Goal: Task Accomplishment & Management: Use online tool/utility

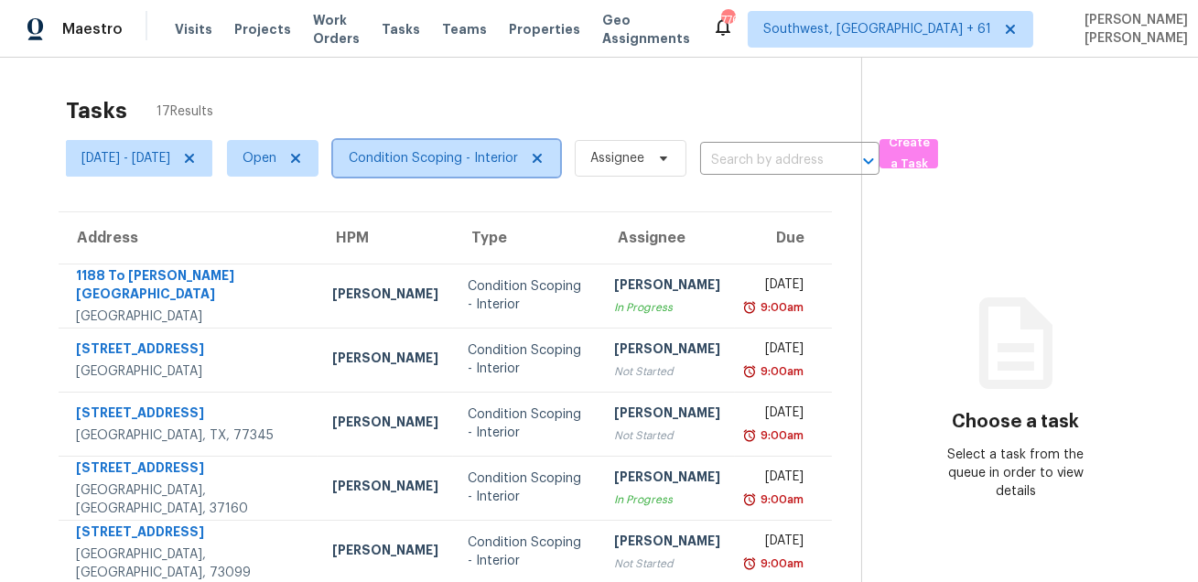
click at [461, 172] on span "Condition Scoping - Interior" at bounding box center [446, 158] width 227 height 37
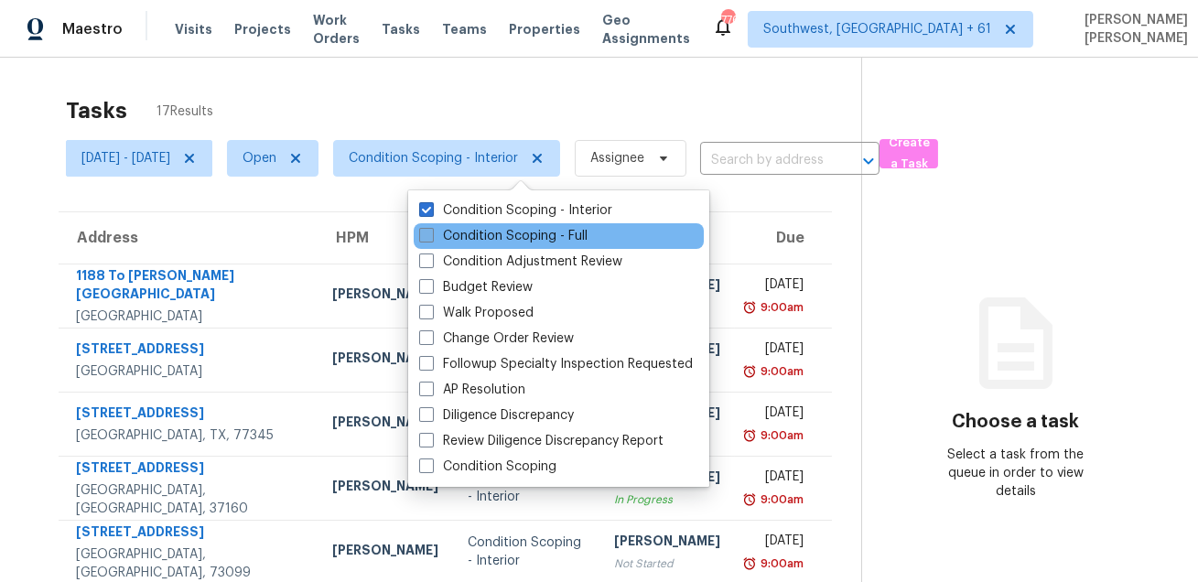
click at [439, 240] on label "Condition Scoping - Full" at bounding box center [503, 236] width 168 height 18
click at [431, 239] on input "Condition Scoping - Full" at bounding box center [425, 233] width 12 height 12
checkbox input "true"
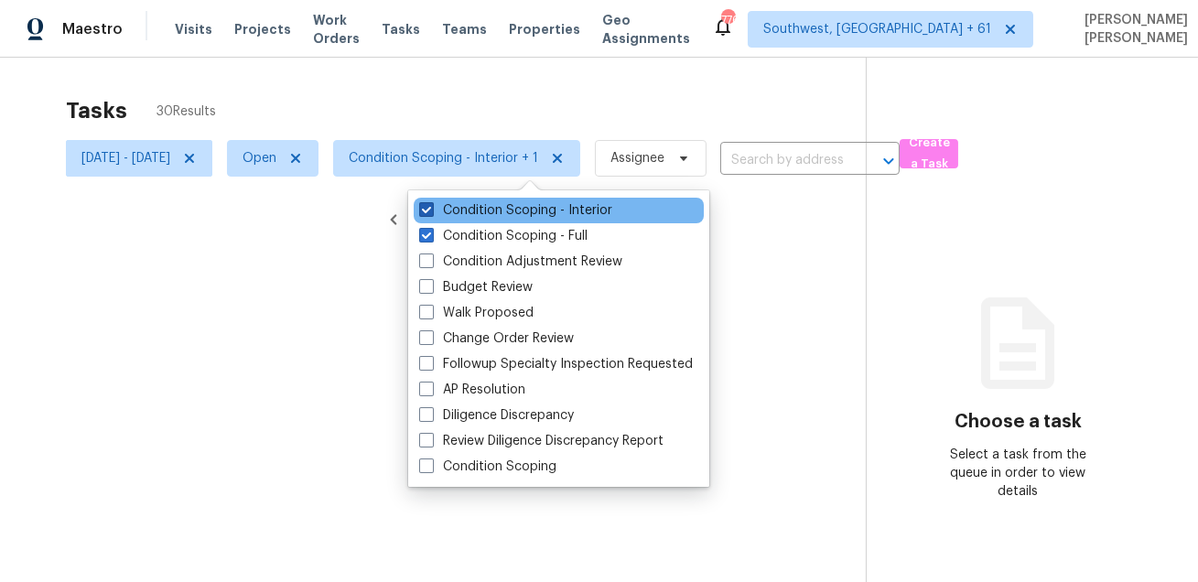
click at [454, 206] on label "Condition Scoping - Interior" at bounding box center [515, 210] width 193 height 18
click at [431, 206] on input "Condition Scoping - Interior" at bounding box center [425, 207] width 12 height 12
checkbox input "false"
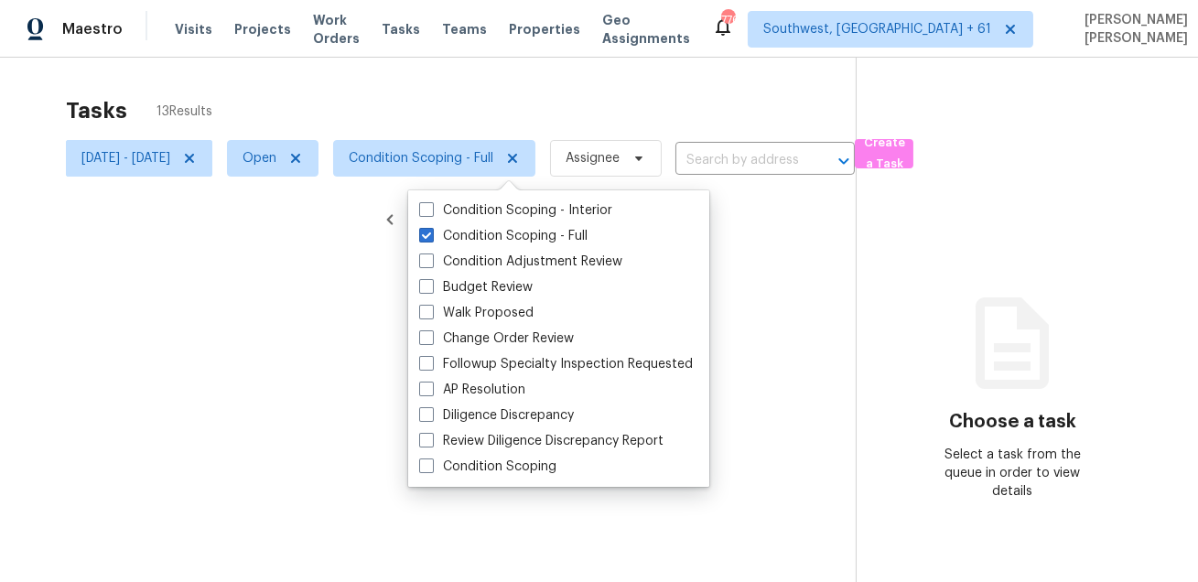
click at [448, 89] on div at bounding box center [599, 291] width 1198 height 582
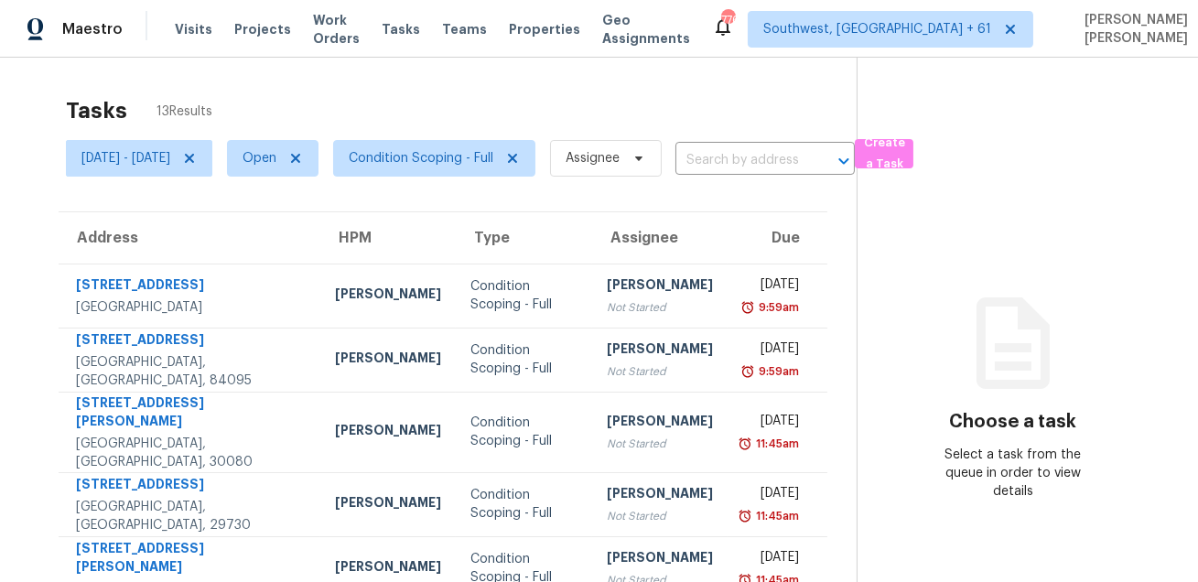
click at [689, 99] on div "Tasks 13 Results" at bounding box center [461, 111] width 791 height 48
click at [658, 90] on div "Tasks 13 Results" at bounding box center [461, 111] width 791 height 48
click at [880, 141] on section "Choose a task Select a task from the queue in order to view details" at bounding box center [1013, 514] width 312 height 913
click at [613, 105] on div "Tasks 13 Results" at bounding box center [461, 111] width 791 height 48
click at [483, 154] on span "Condition Scoping - Full" at bounding box center [421, 158] width 145 height 18
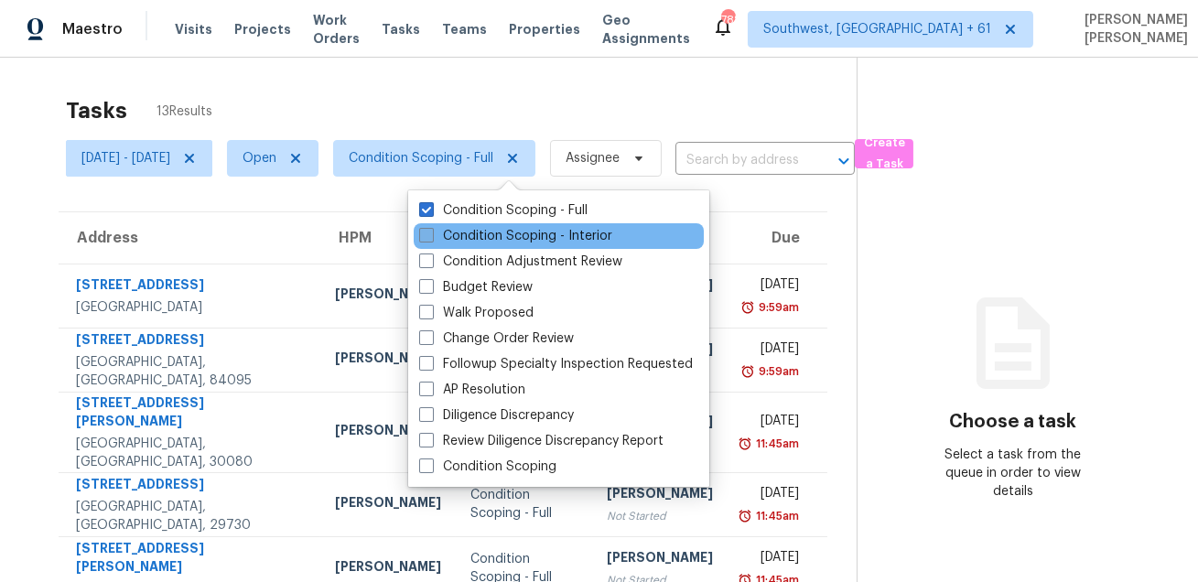
click at [459, 234] on label "Condition Scoping - Interior" at bounding box center [515, 236] width 193 height 18
click at [431, 234] on input "Condition Scoping - Interior" at bounding box center [425, 233] width 12 height 12
checkbox input "true"
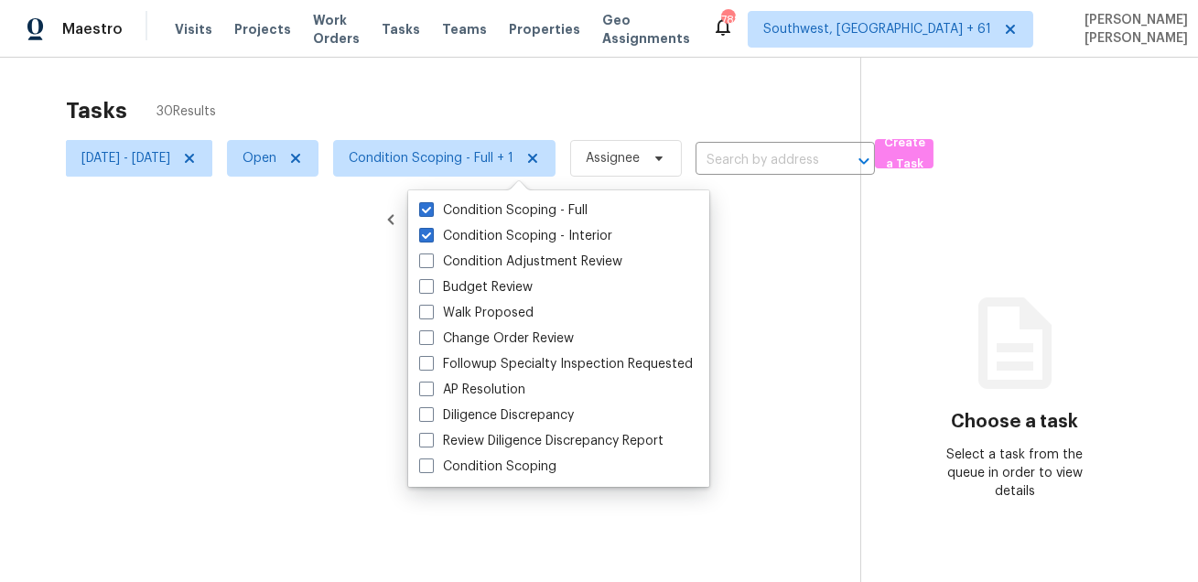
click at [467, 87] on div at bounding box center [599, 291] width 1198 height 582
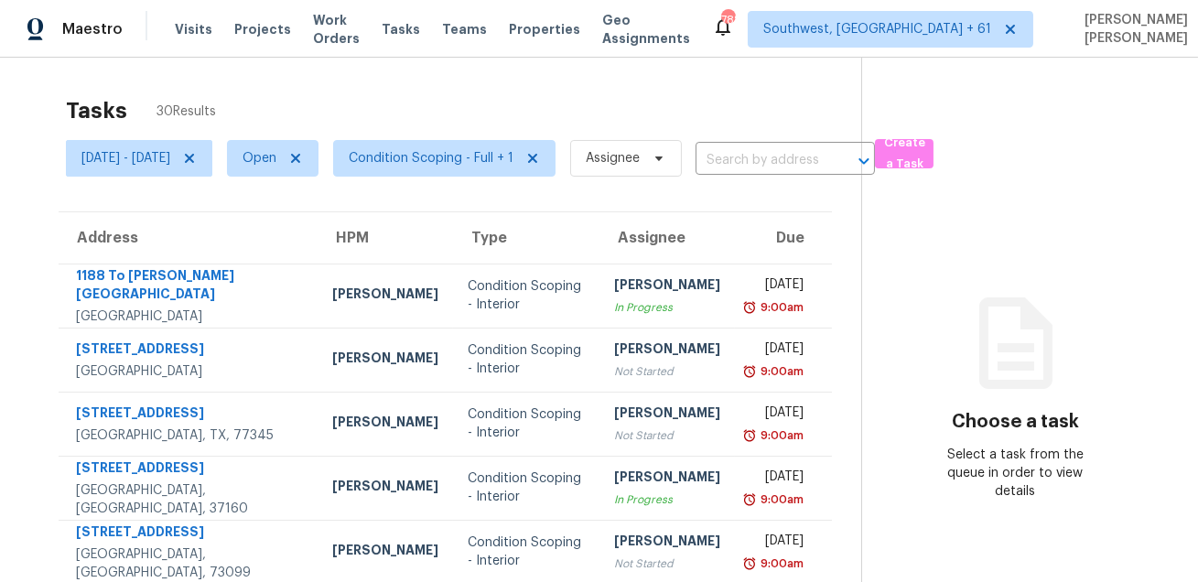
click at [682, 136] on span "Assignee" at bounding box center [619, 159] width 126 height 48
click at [844, 112] on div "Tasks 30 Results" at bounding box center [464, 111] width 796 height 48
click at [956, 103] on section "Choose a task Select a task from the queue in order to view details" at bounding box center [1016, 514] width 308 height 913
click at [981, 105] on section "Choose a task Select a task from the queue in order to view details" at bounding box center [1016, 514] width 308 height 913
click at [791, 122] on div "Tasks 30 Results" at bounding box center [464, 111] width 796 height 48
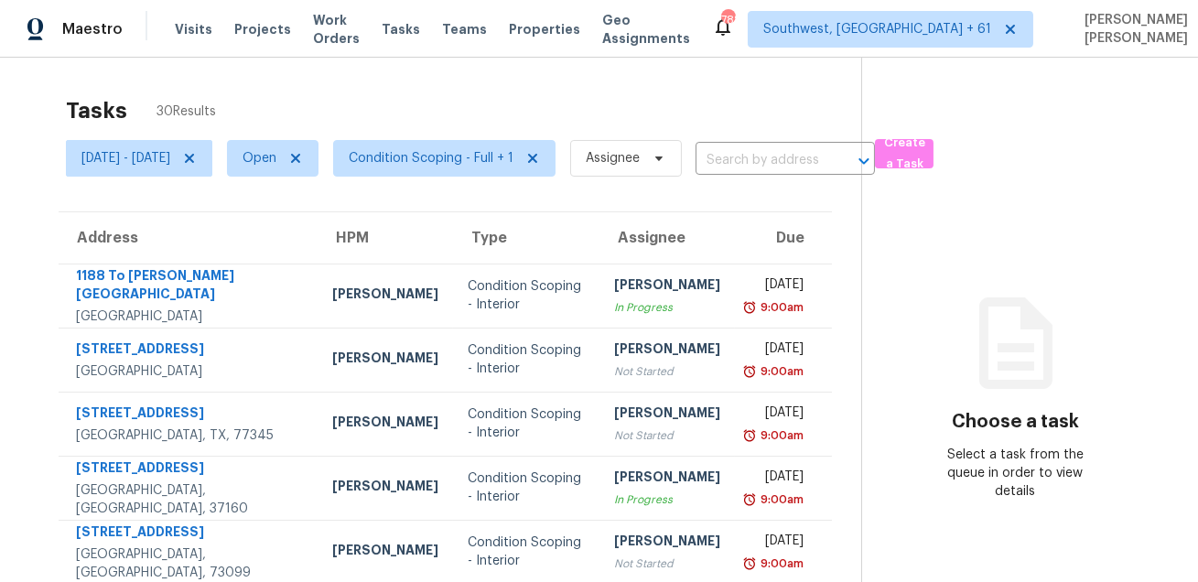
click at [683, 103] on div "Tasks 30 Results" at bounding box center [464, 111] width 796 height 48
click at [518, 103] on div "Tasks 30 Results" at bounding box center [464, 111] width 796 height 48
click at [330, 118] on div "Tasks 30 Results" at bounding box center [464, 111] width 796 height 48
click at [183, 114] on span "30 Results" at bounding box center [187, 112] width 60 height 18
click at [136, 118] on div "Tasks 30 Results" at bounding box center [464, 111] width 796 height 48
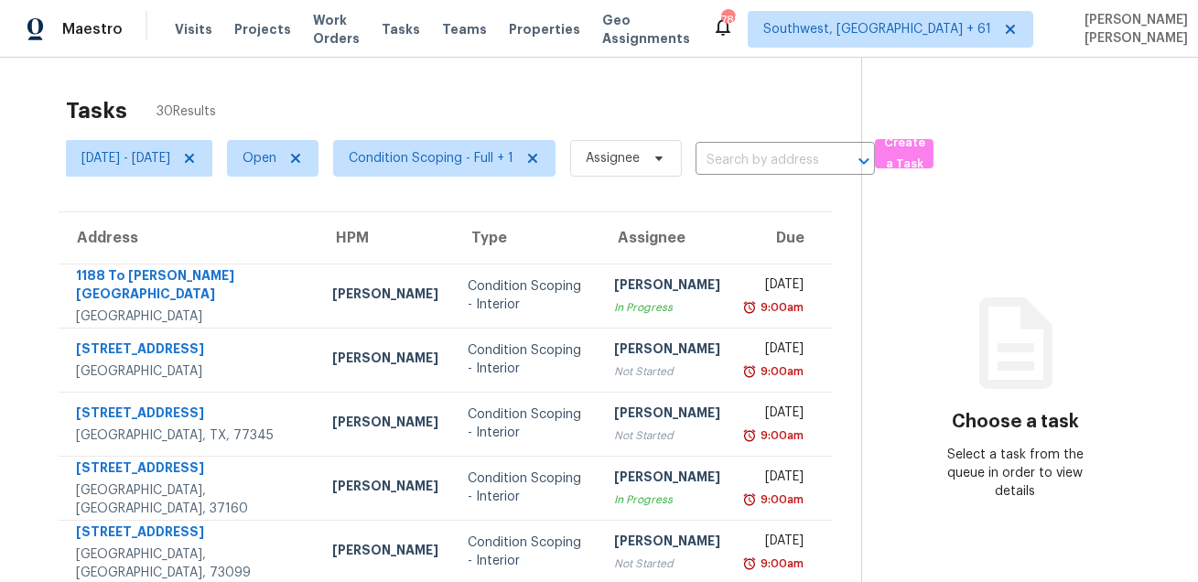
click at [114, 123] on div "Tasks 30 Results" at bounding box center [464, 111] width 796 height 48
click at [169, 82] on div "Tasks 30 Results [DATE] - [DATE] Open Condition Scoping - Full + 1 Assignee ​ C…" at bounding box center [599, 514] width 1198 height 913
click at [482, 93] on div "Tasks 30 Results" at bounding box center [464, 111] width 796 height 48
click at [142, 166] on span "[DATE] - [DATE]" at bounding box center [125, 158] width 89 height 18
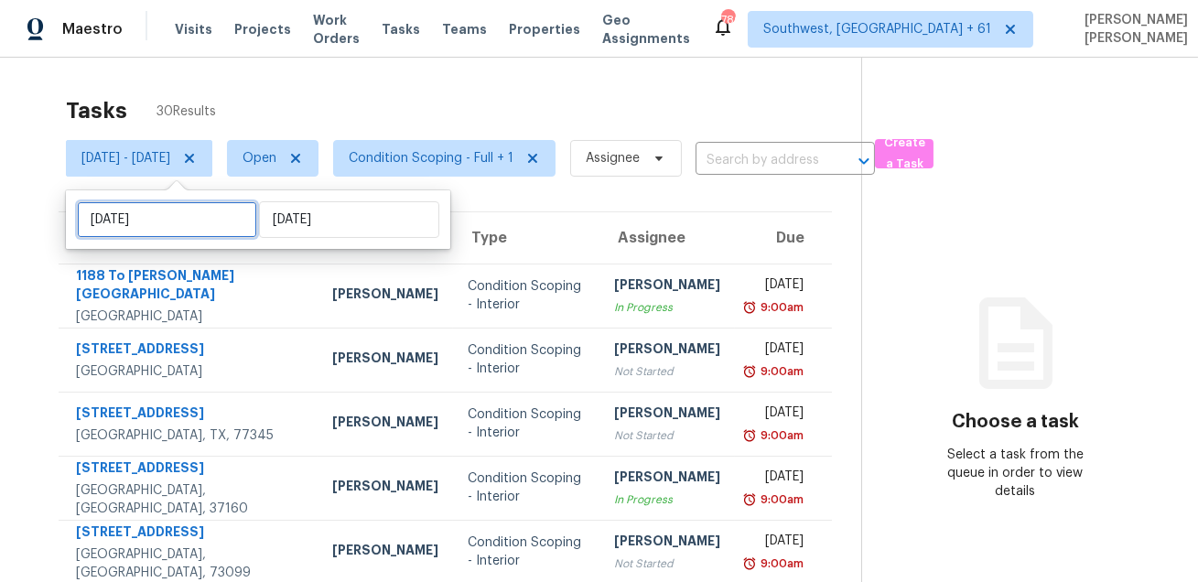
select select "8"
select select "2025"
select select "9"
select select "2025"
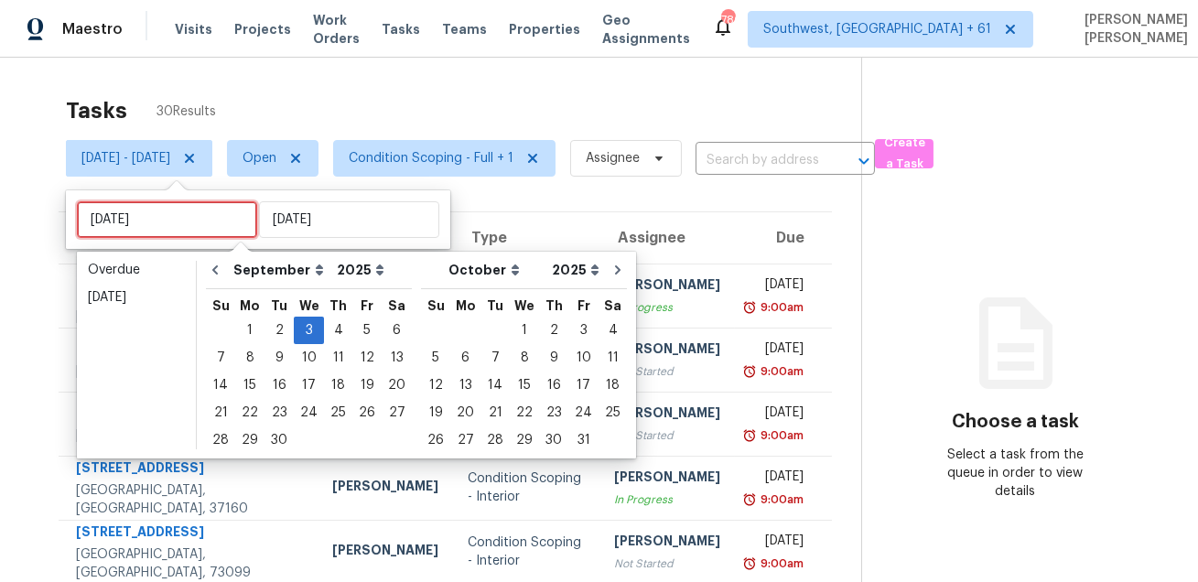
click at [155, 229] on input "[DATE]" at bounding box center [167, 219] width 180 height 37
type input "[DATE]"
click at [334, 335] on div "4" at bounding box center [338, 331] width 28 height 26
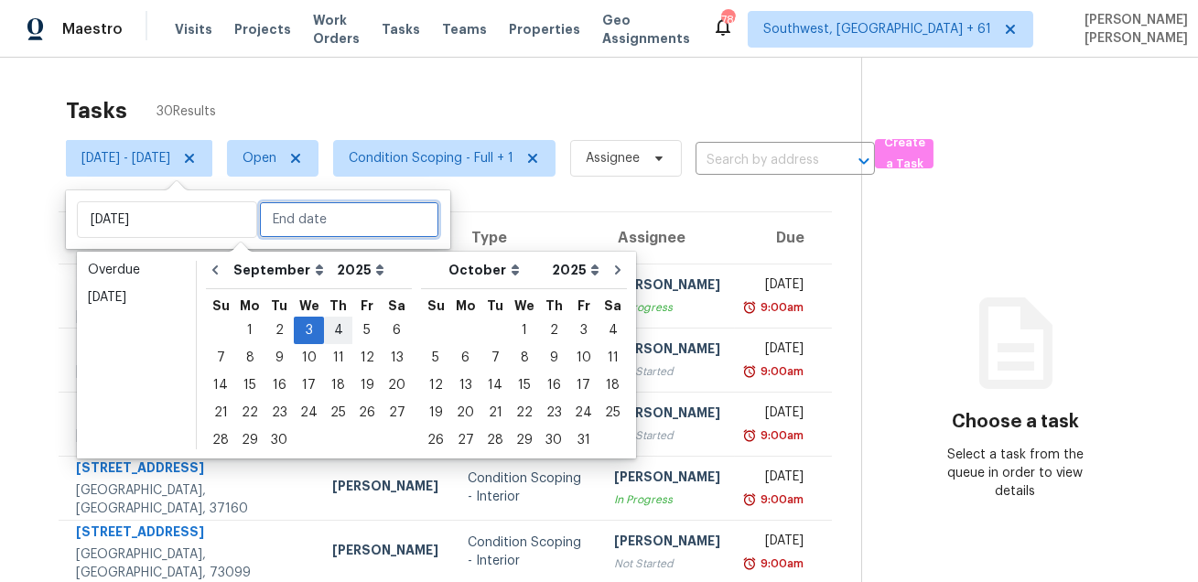
type input "[DATE]"
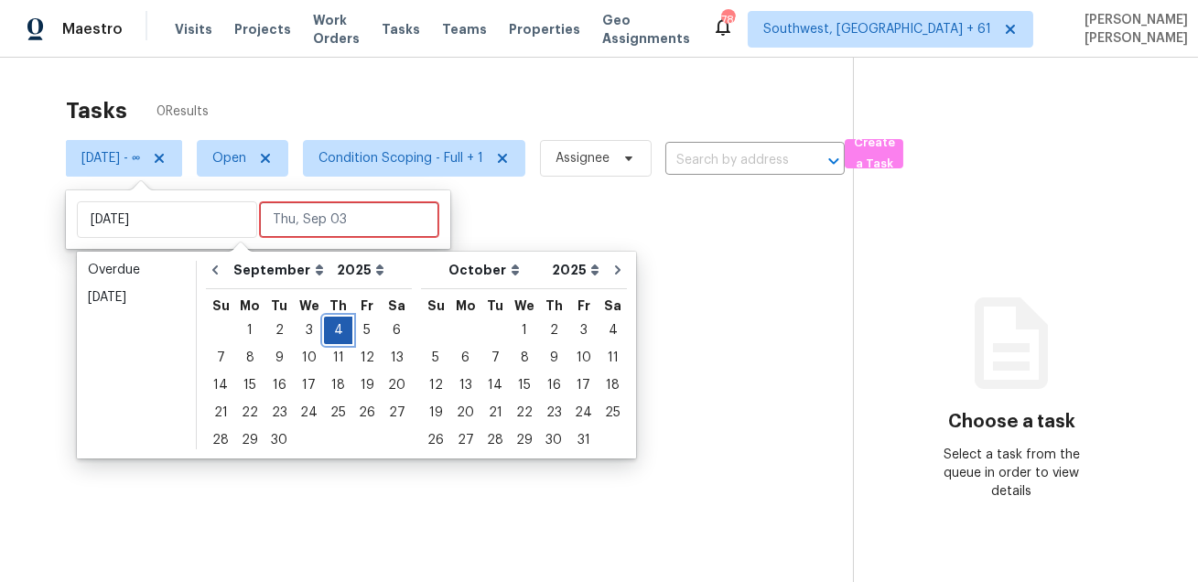
click at [334, 335] on div "4" at bounding box center [338, 331] width 28 height 26
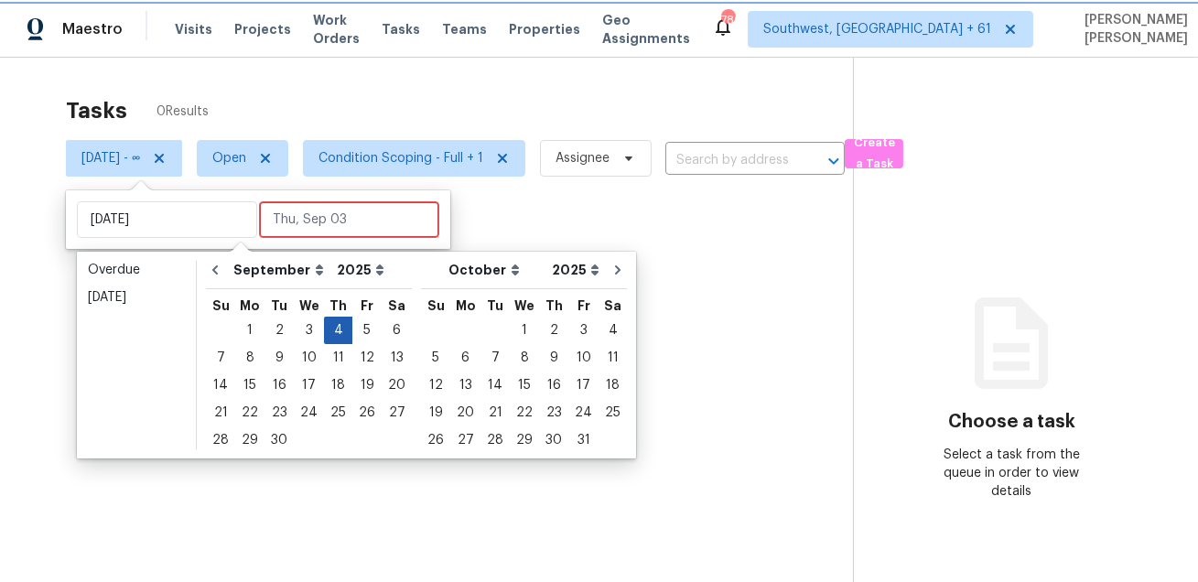
type input "[DATE]"
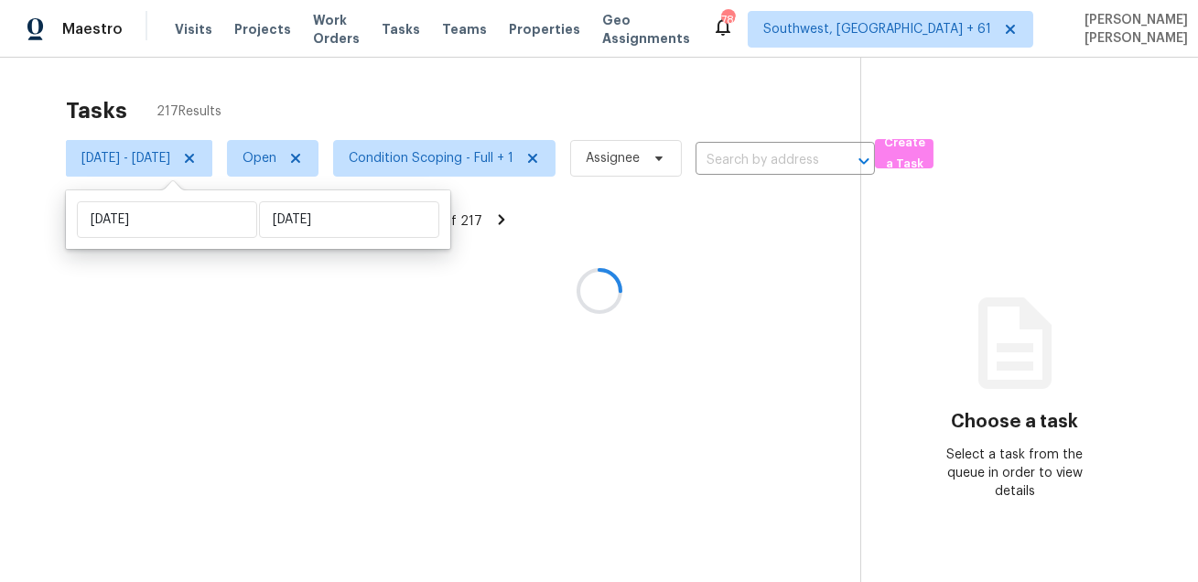
click at [500, 84] on div at bounding box center [599, 291] width 1198 height 582
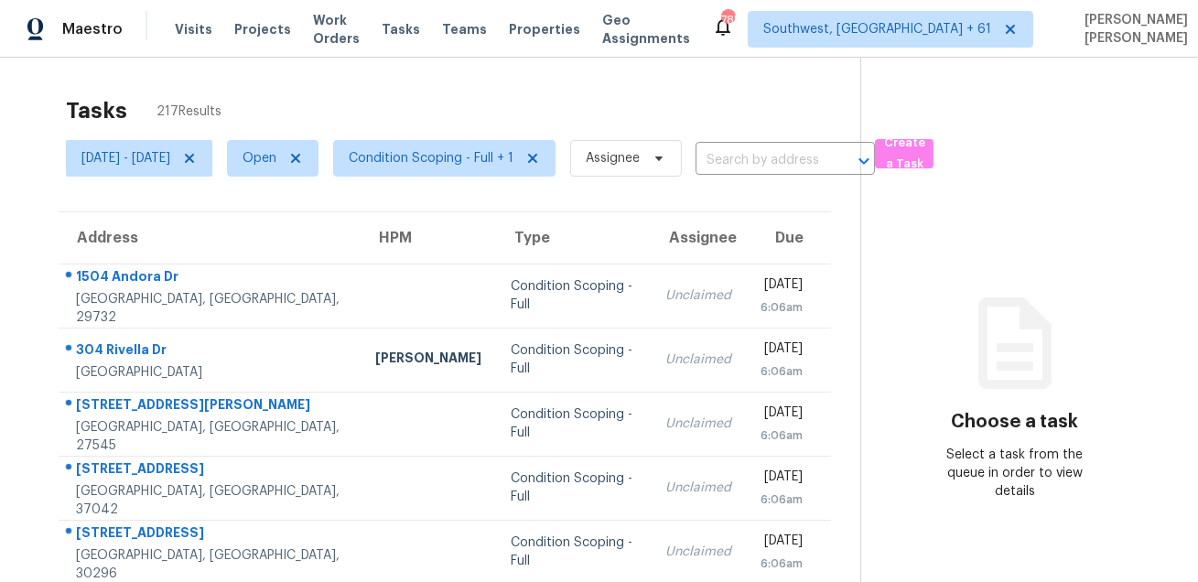
click at [678, 66] on div "Tasks 217 Results [DATE] - [DATE] Open Condition Scoping - Full + 1 Assignee ​ …" at bounding box center [599, 506] width 1198 height 896
click at [435, 155] on span "Condition Scoping - Full + 1" at bounding box center [431, 158] width 165 height 18
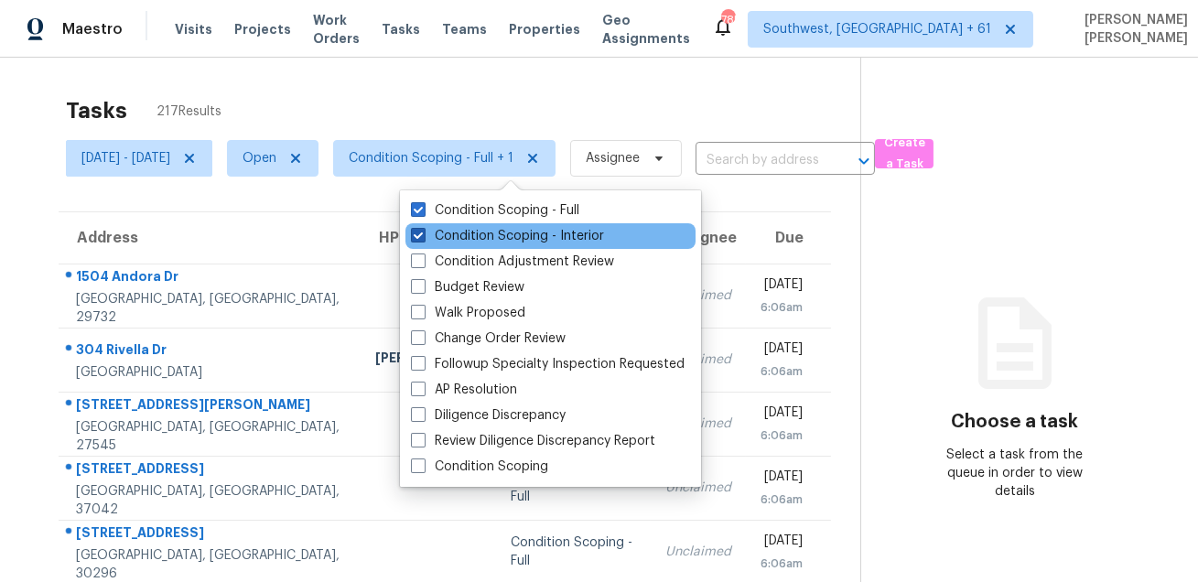
click at [437, 234] on label "Condition Scoping - Interior" at bounding box center [507, 236] width 193 height 18
click at [423, 234] on input "Condition Scoping - Interior" at bounding box center [417, 233] width 12 height 12
checkbox input "false"
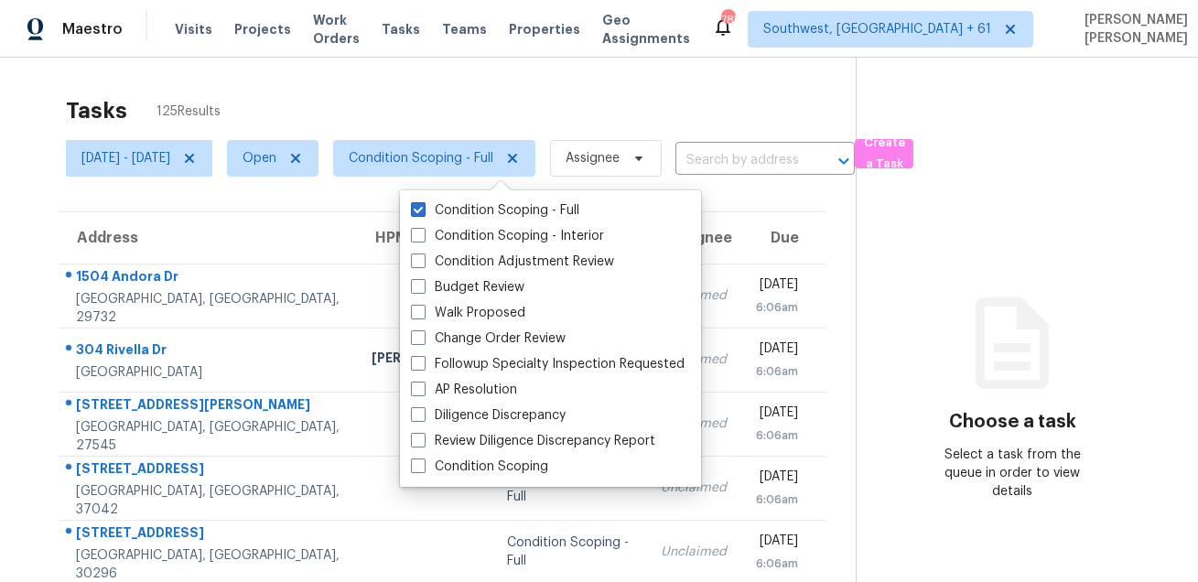
click at [439, 103] on div "Tasks 125 Results" at bounding box center [461, 111] width 790 height 48
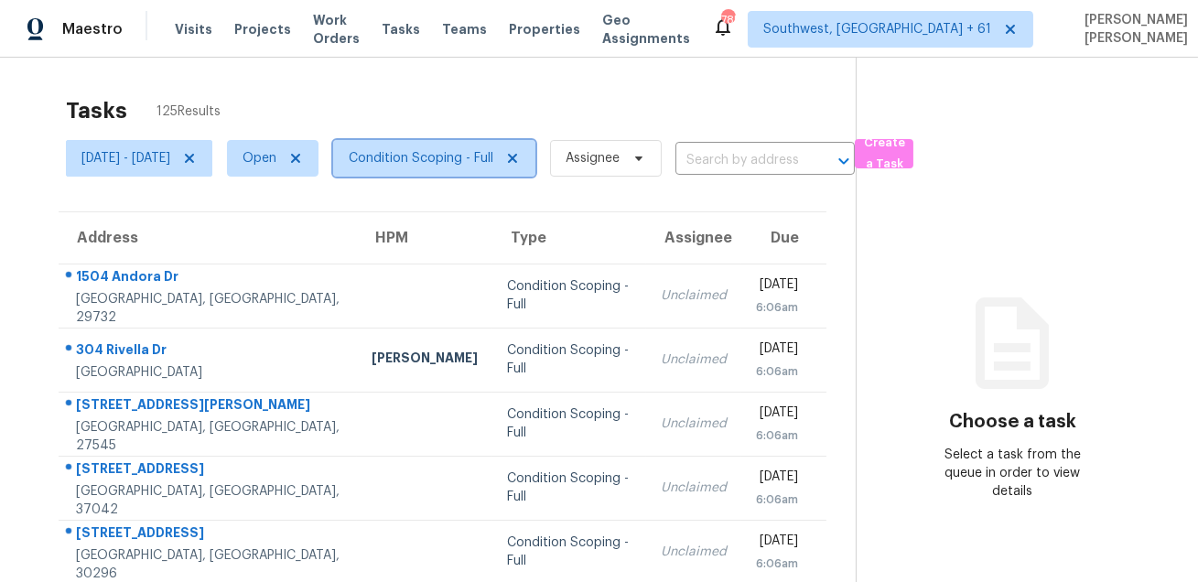
click at [447, 165] on span "Condition Scoping - Full" at bounding box center [421, 158] width 145 height 18
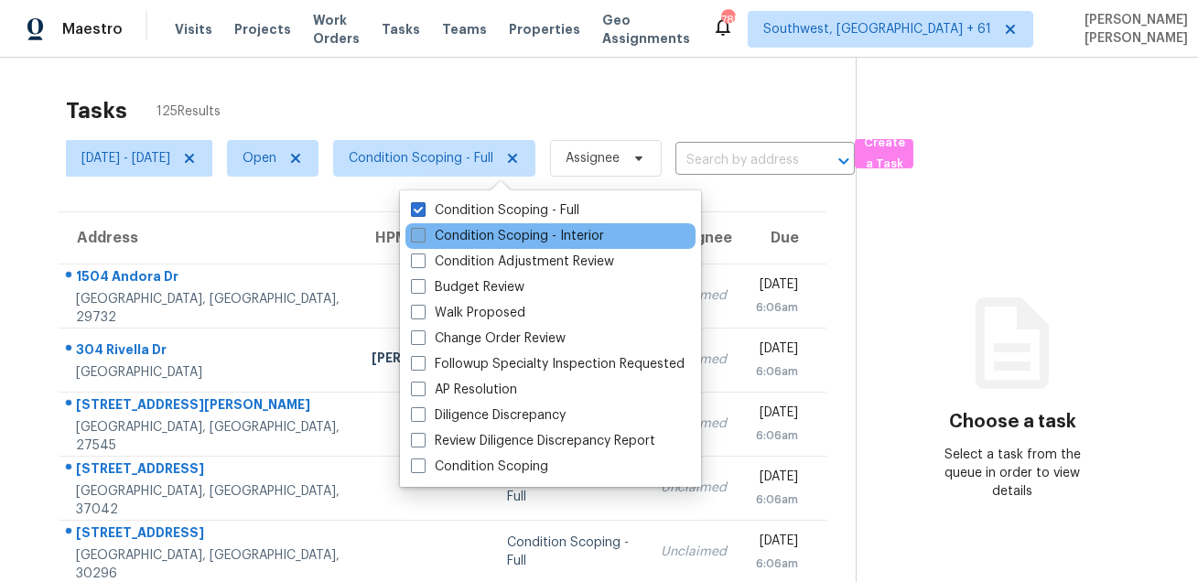
click at [454, 230] on label "Condition Scoping - Interior" at bounding box center [507, 236] width 193 height 18
click at [423, 230] on input "Condition Scoping - Interior" at bounding box center [417, 233] width 12 height 12
checkbox input "true"
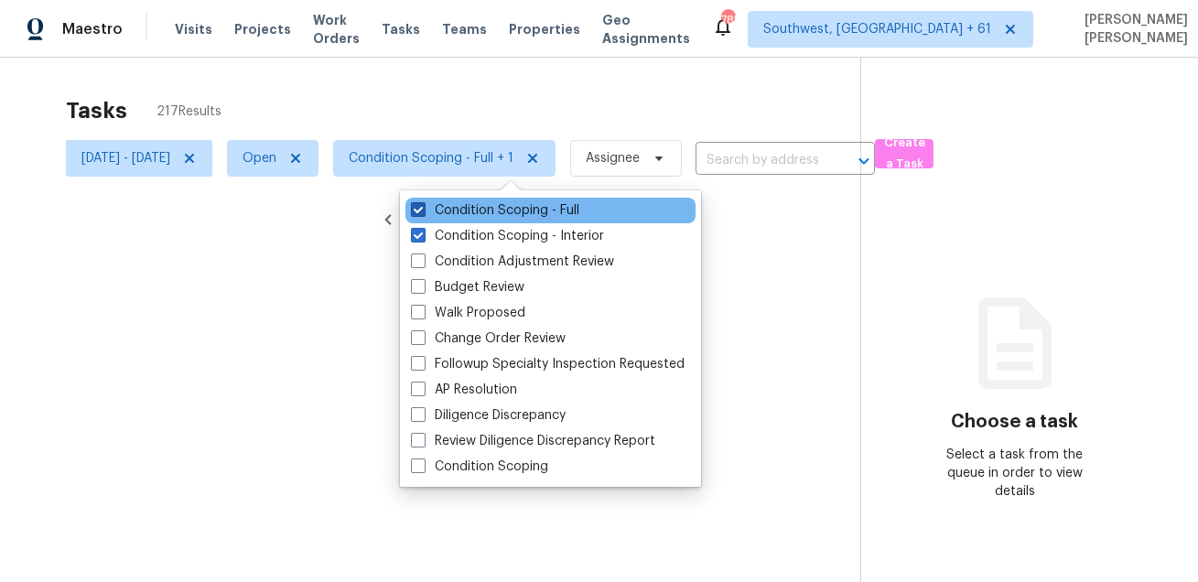
click at [461, 211] on label "Condition Scoping - Full" at bounding box center [495, 210] width 168 height 18
click at [423, 211] on input "Condition Scoping - Full" at bounding box center [417, 207] width 12 height 12
checkbox input "false"
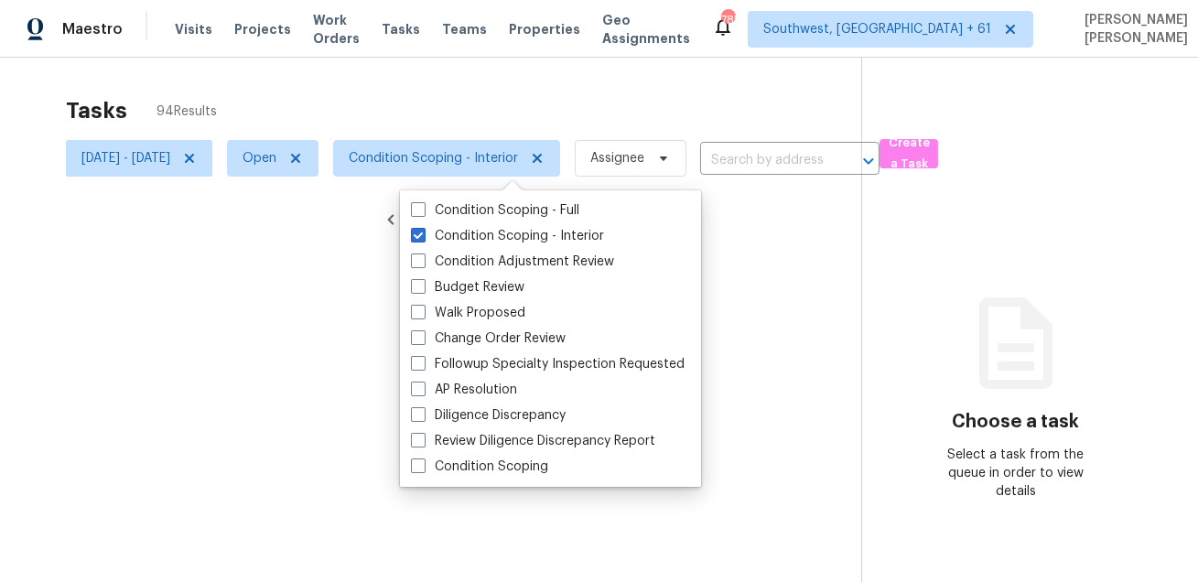
click at [478, 121] on div at bounding box center [599, 291] width 1198 height 582
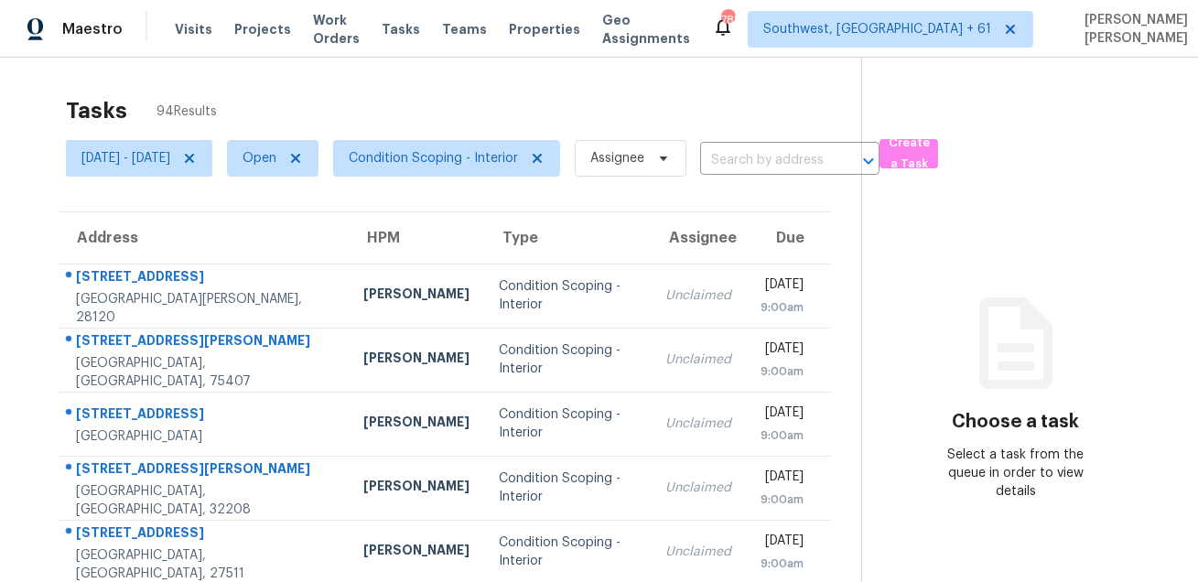
click at [472, 179] on span "Condition Scoping - Interior" at bounding box center [440, 159] width 242 height 48
click at [484, 154] on span "Condition Scoping - Interior" at bounding box center [433, 158] width 169 height 18
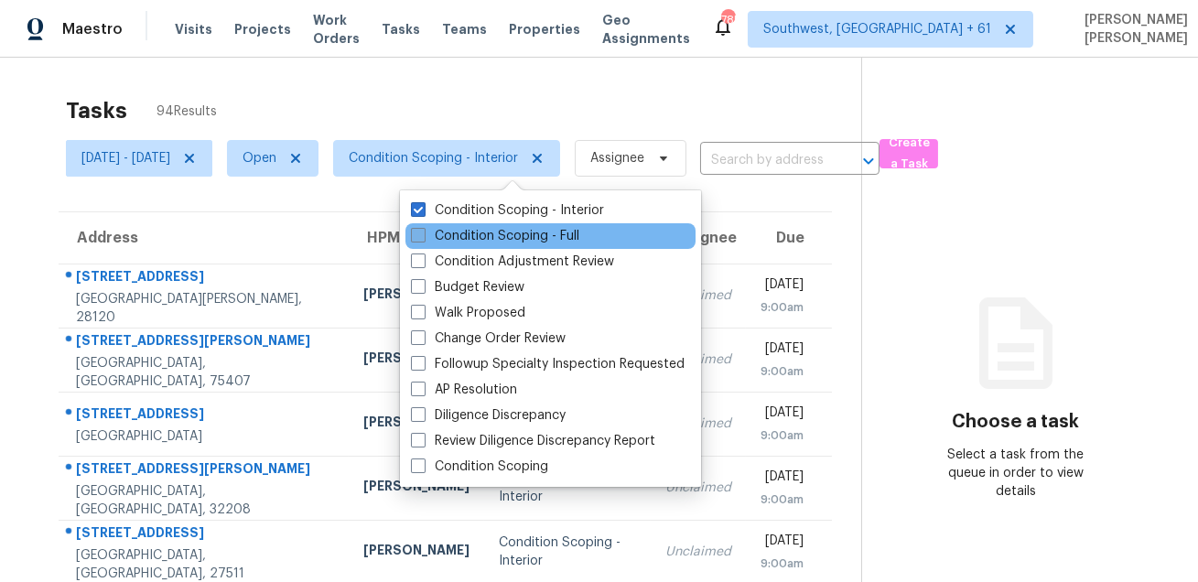
click at [447, 233] on label "Condition Scoping - Full" at bounding box center [495, 236] width 168 height 18
click at [423, 233] on input "Condition Scoping - Full" at bounding box center [417, 233] width 12 height 12
checkbox input "true"
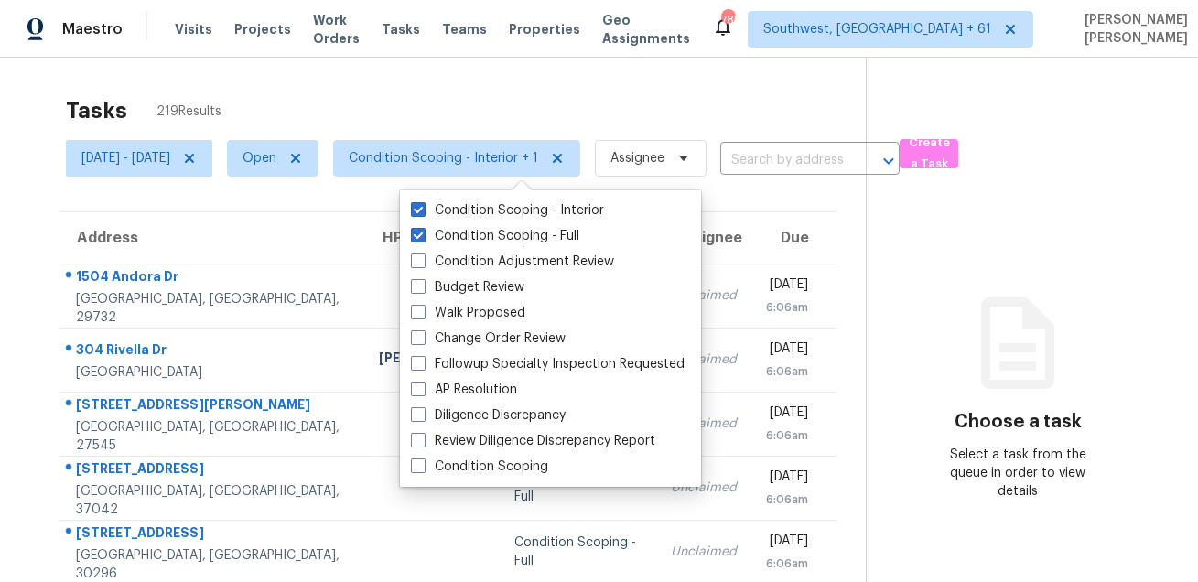
click at [477, 105] on div "Tasks 219 Results" at bounding box center [466, 111] width 800 height 48
